Goal: Complete application form: Complete application form

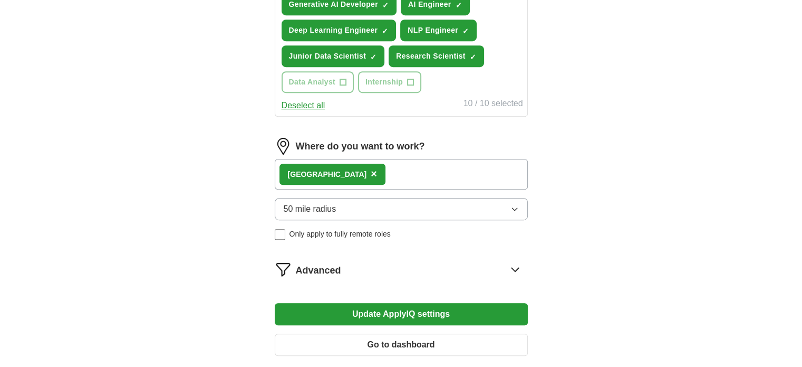
scroll to position [521, 0]
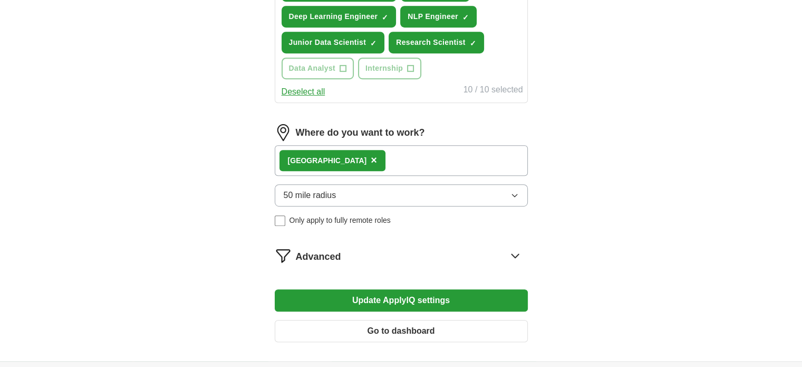
click at [505, 249] on div "Advanced" at bounding box center [412, 255] width 232 height 17
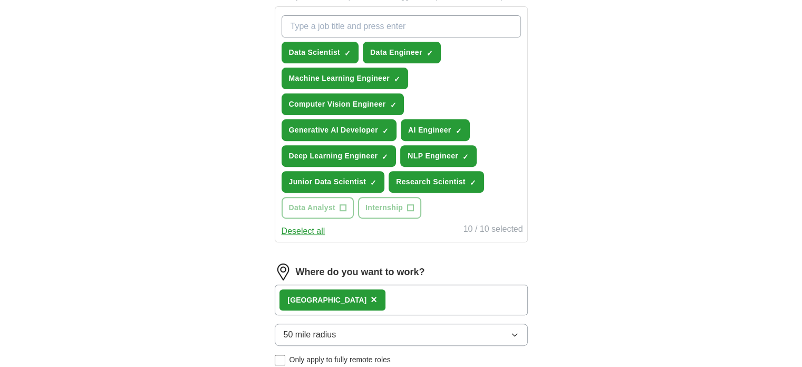
scroll to position [382, 0]
click at [385, 35] on input "What job are you looking for?" at bounding box center [401, 26] width 239 height 22
click at [0, 0] on span "×" at bounding box center [0, 0] width 0 height 0
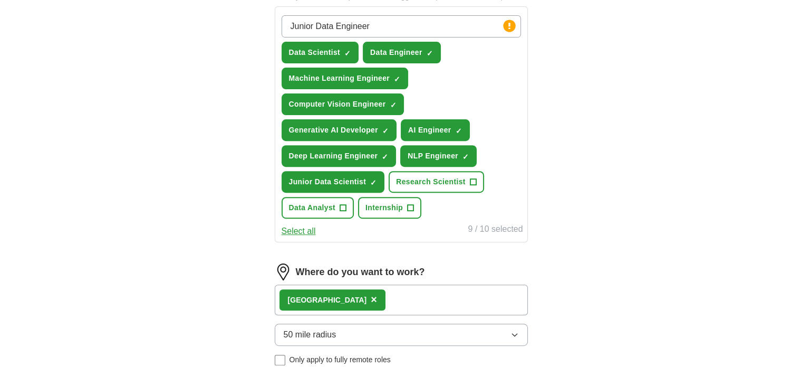
click at [429, 25] on input "Junior Data Engineer" at bounding box center [401, 26] width 239 height 22
drag, startPoint x: 475, startPoint y: 25, endPoint x: 283, endPoint y: 31, distance: 192.6
click at [283, 31] on input "Junior Data Engineer" at bounding box center [401, 26] width 239 height 22
type input "Junior Data Engineer"
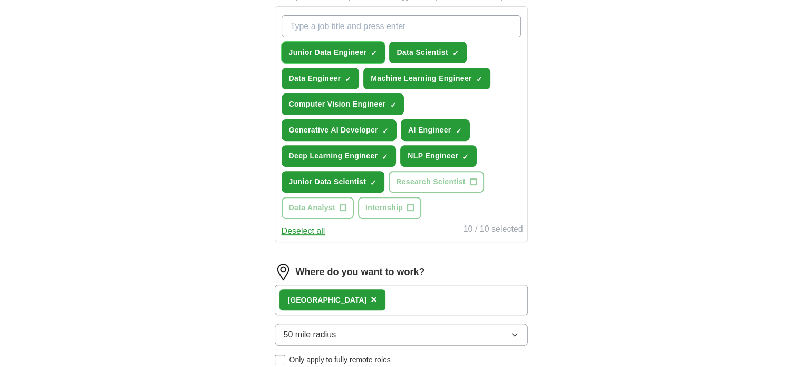
click at [0, 0] on span "×" at bounding box center [0, 0] width 0 height 0
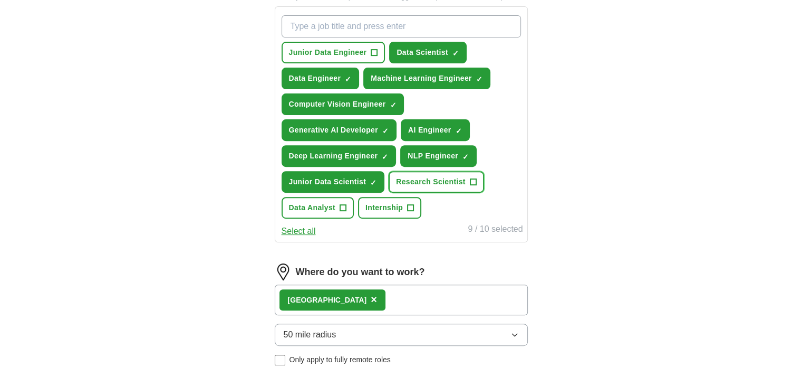
click at [476, 178] on span "+" at bounding box center [473, 182] width 6 height 8
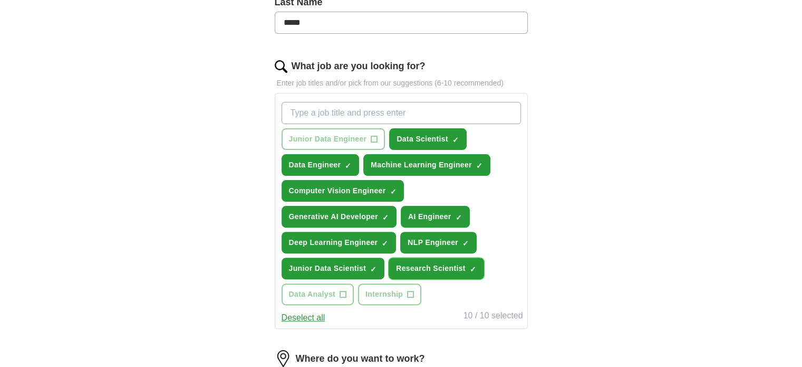
scroll to position [296, 0]
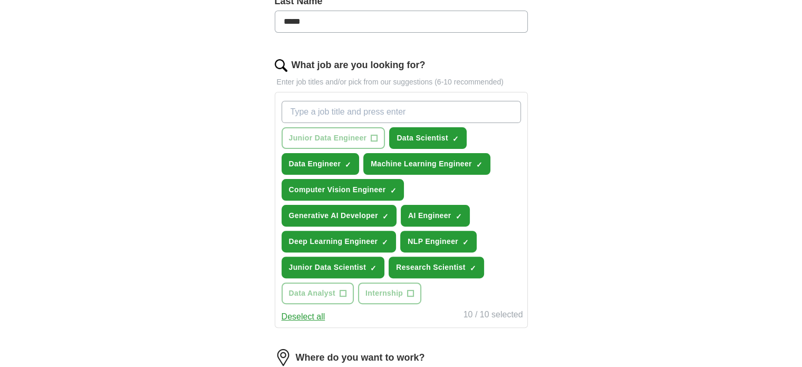
click at [310, 310] on button "Deselect all" at bounding box center [304, 316] width 44 height 13
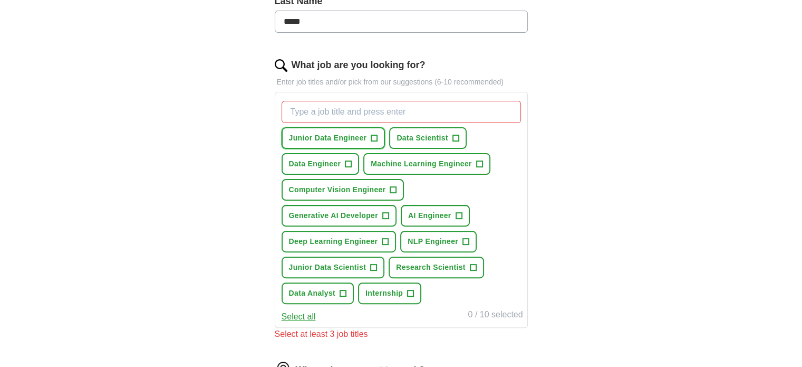
click at [378, 141] on button "Junior Data Engineer +" at bounding box center [334, 138] width 104 height 22
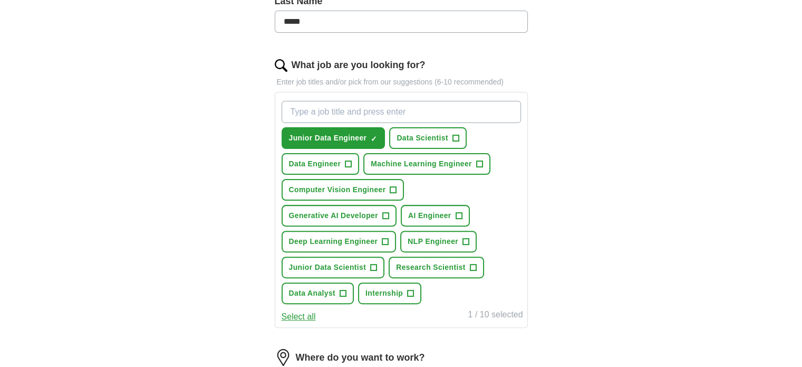
click at [355, 112] on input "What job are you looking for?" at bounding box center [401, 112] width 239 height 22
click at [352, 111] on input "Junior Data Scientist" at bounding box center [401, 112] width 239 height 22
type input "Junior Data Scientist"
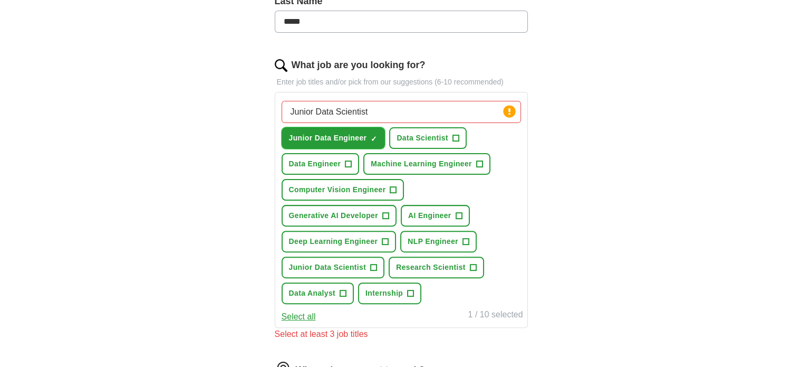
click at [0, 0] on span "×" at bounding box center [0, 0] width 0 height 0
drag, startPoint x: 373, startPoint y: 113, endPoint x: 262, endPoint y: 118, distance: 110.9
click at [262, 118] on div "Let ApplyIQ do the hard work of searching and applying for jobs. Just tell us w…" at bounding box center [402, 248] width 338 height 907
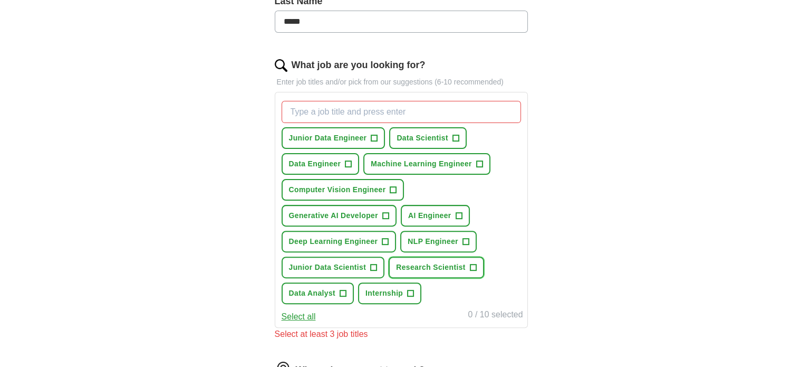
click at [475, 267] on span "+" at bounding box center [473, 267] width 6 height 8
click at [380, 263] on button "Junior Data Scientist +" at bounding box center [333, 267] width 103 height 22
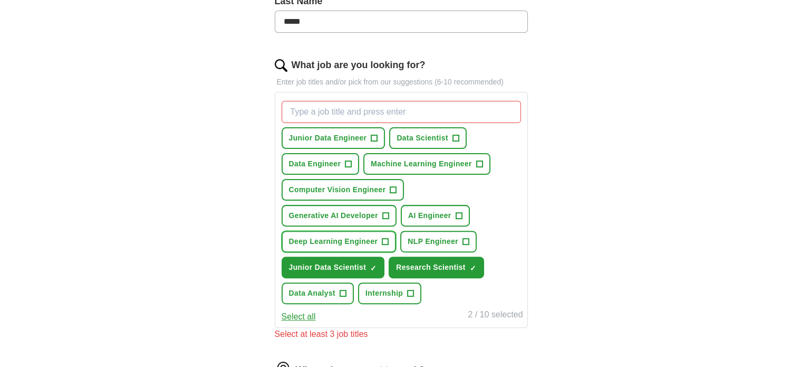
click at [389, 240] on span "+" at bounding box center [385, 241] width 6 height 8
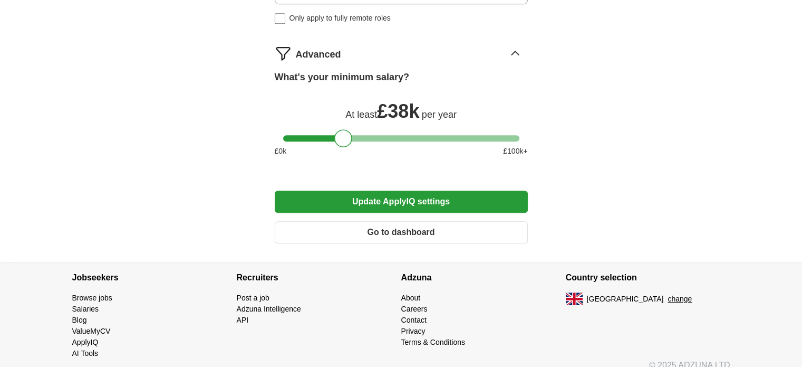
scroll to position [731, 0]
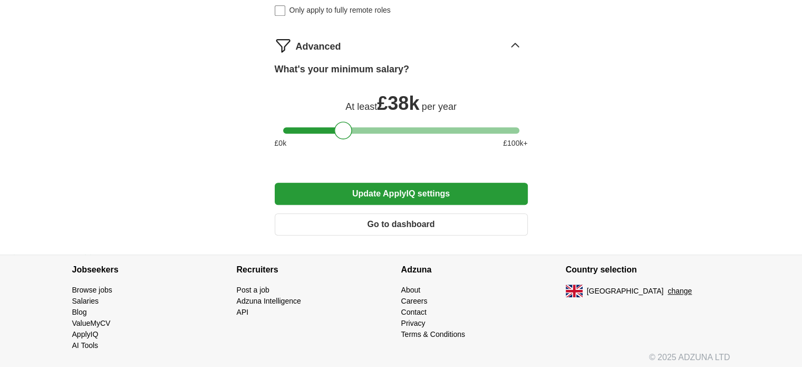
click at [333, 216] on button "Go to dashboard" at bounding box center [401, 224] width 253 height 22
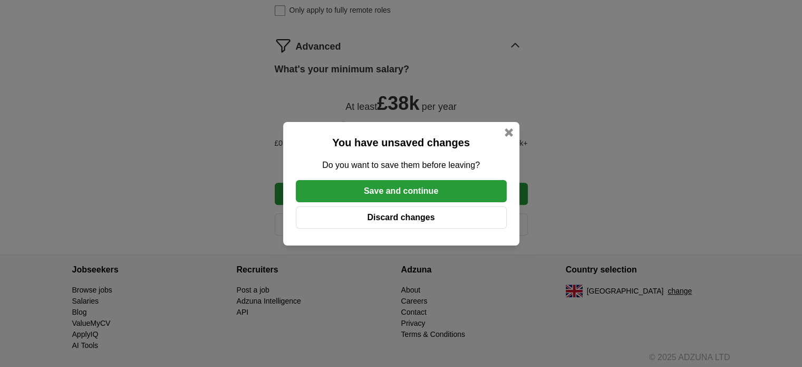
click at [429, 217] on button "Discard changes" at bounding box center [401, 217] width 211 height 22
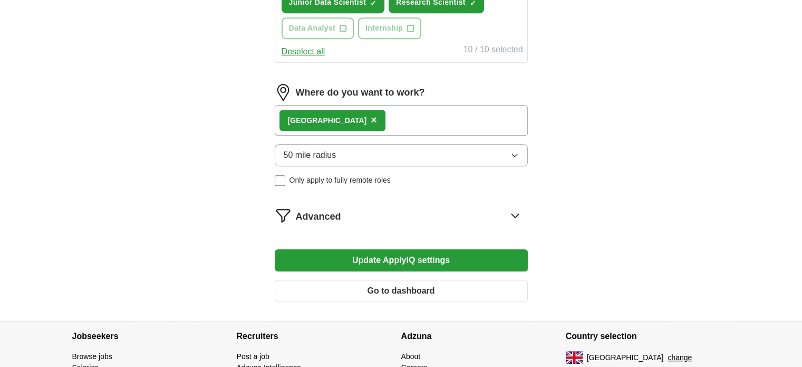
scroll to position [582, 0]
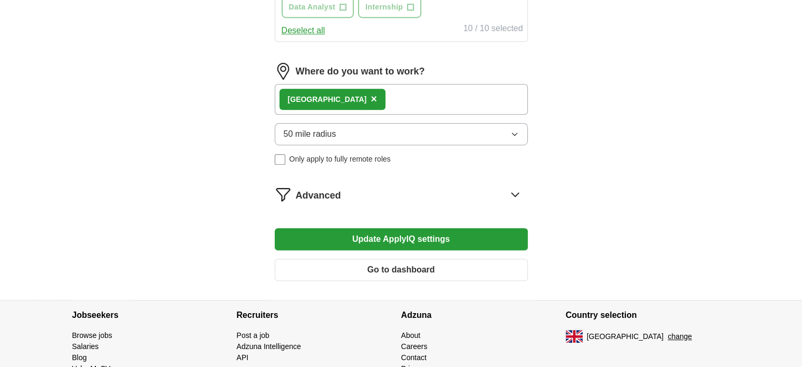
click at [425, 258] on button "Go to dashboard" at bounding box center [401, 269] width 253 height 22
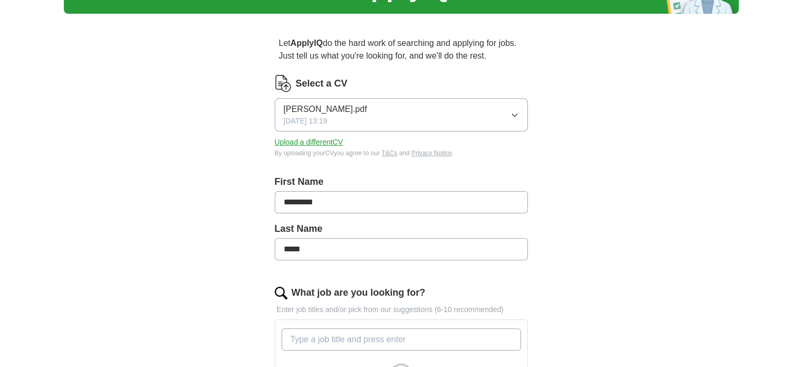
scroll to position [76, 0]
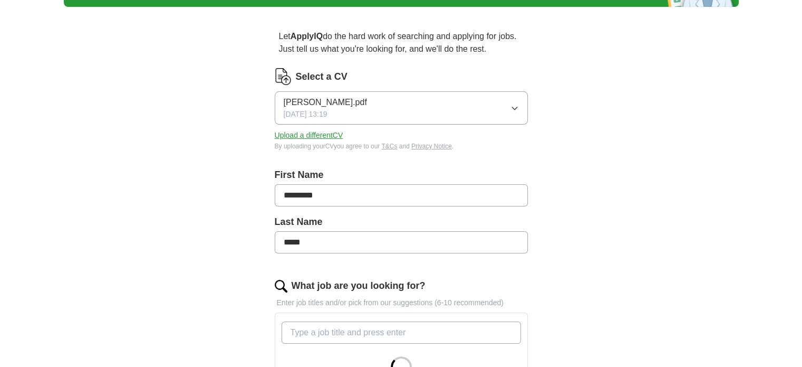
click at [511, 104] on icon "button" at bounding box center [515, 108] width 8 height 8
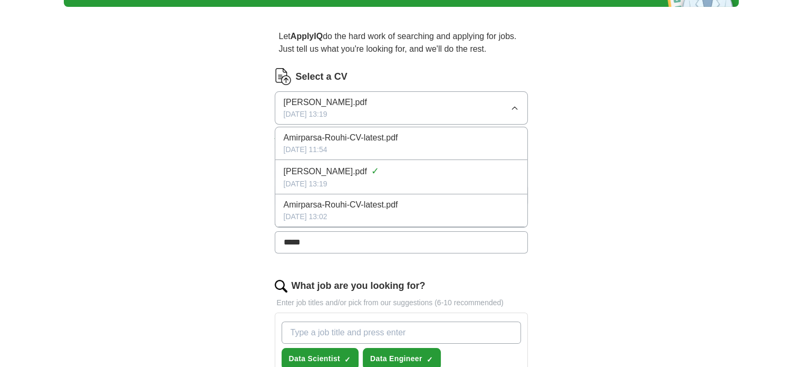
click at [511, 104] on icon "button" at bounding box center [515, 108] width 8 height 8
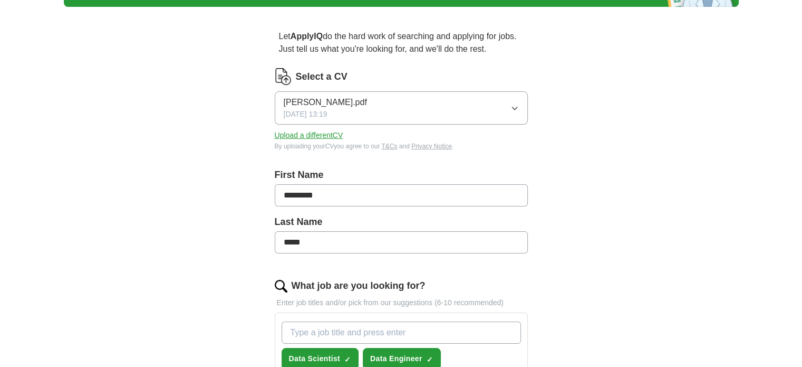
click at [447, 113] on button "[PERSON_NAME].pdf [DATE] 13:19" at bounding box center [401, 107] width 253 height 33
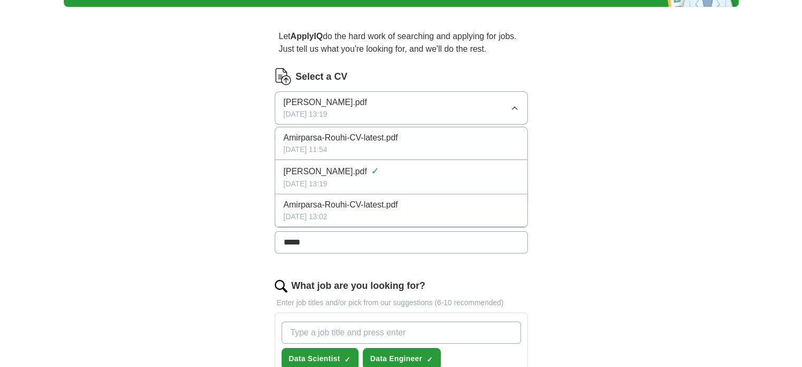
click at [447, 113] on button "[PERSON_NAME].pdf [DATE] 13:19" at bounding box center [401, 107] width 253 height 33
